Goal: Contribute content

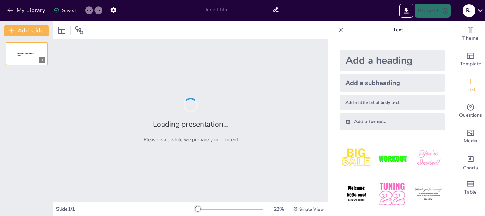
type input "[PERSON_NAME]: Un Viaje a la Mente y la Conciencia"
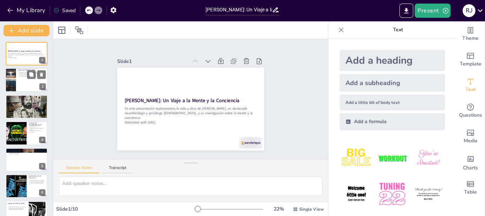
click at [32, 80] on div at bounding box center [26, 80] width 43 height 24
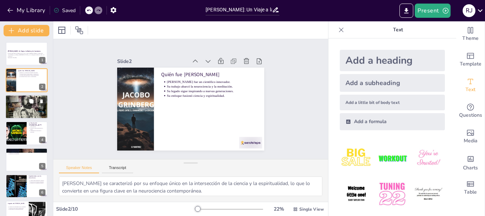
click at [9, 96] on p "Contribuciones a la Neurociencia" at bounding box center [26, 97] width 38 height 2
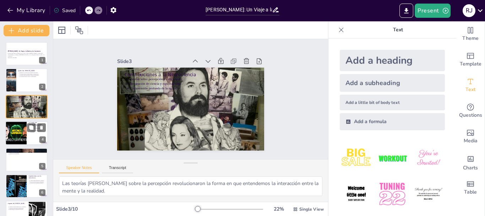
click at [21, 137] on div at bounding box center [16, 133] width 32 height 24
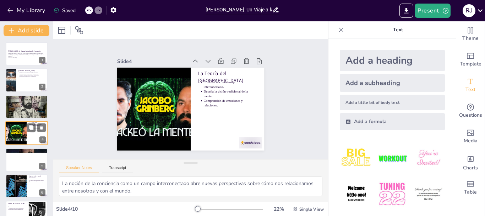
scroll to position [7, 0]
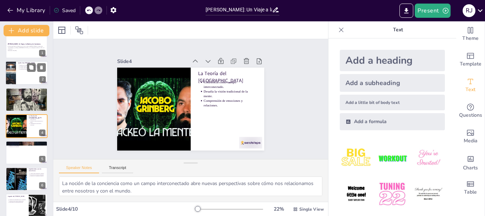
click at [31, 76] on div at bounding box center [26, 73] width 43 height 24
type textarea "[PERSON_NAME] se caracterizó por su enfoque único en la intersección de la cien…"
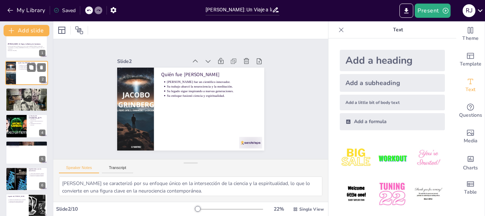
scroll to position [0, 0]
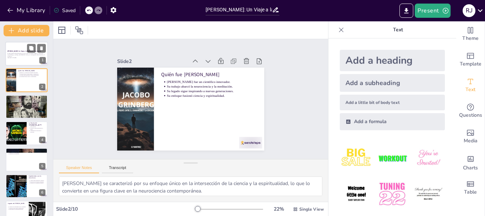
click at [21, 50] on strong "[PERSON_NAME]: Un Viaje a la Mente y la Conciencia" at bounding box center [23, 51] width 33 height 2
